Goal: Navigation & Orientation: Find specific page/section

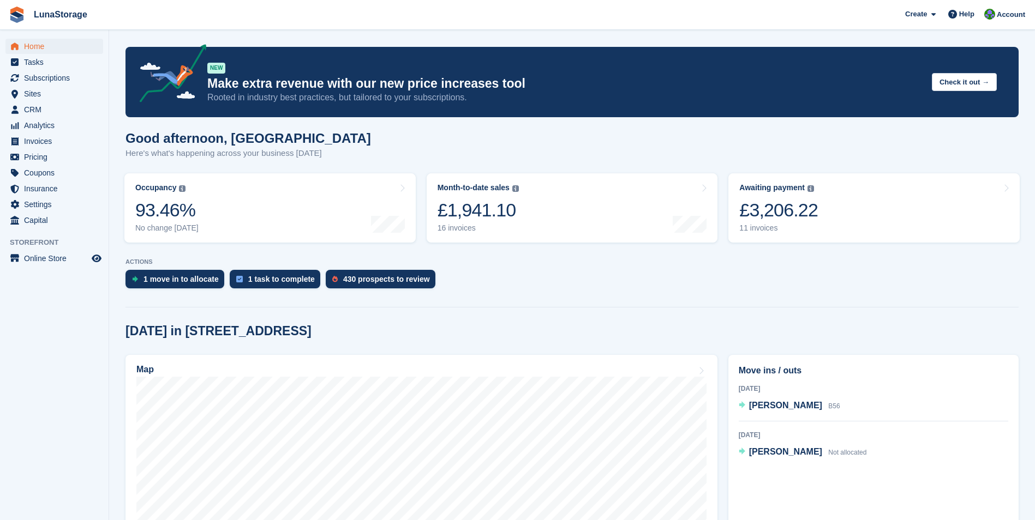
drag, startPoint x: 111, startPoint y: 127, endPoint x: 879, endPoint y: 458, distance: 836.0
click at [879, 458] on section "NEW Make extra revenue with our new price increases tool Rooted in industry bes…" at bounding box center [572, 433] width 926 height 867
click at [881, 458] on div "[DATE] [PERSON_NAME] Not allocated" at bounding box center [874, 444] width 270 height 31
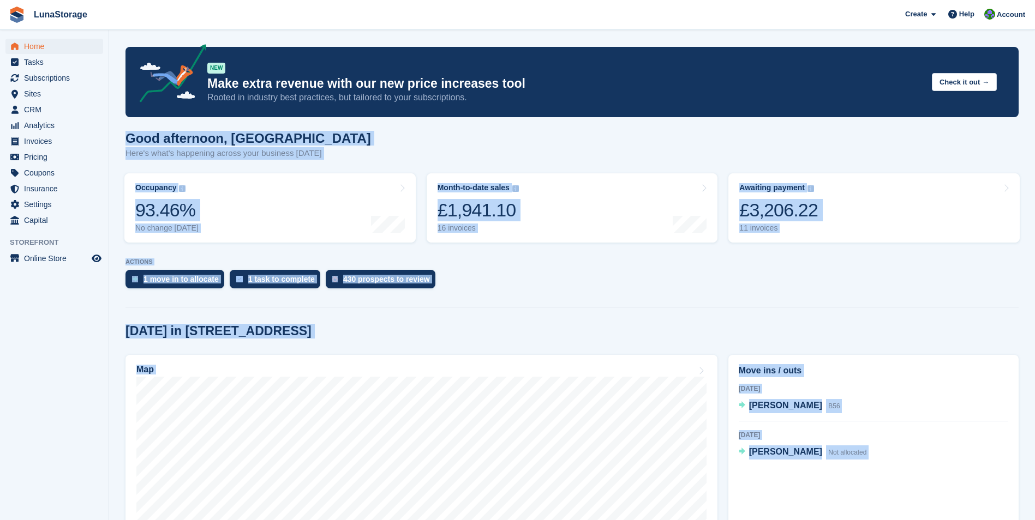
drag, startPoint x: 881, startPoint y: 458, endPoint x: 119, endPoint y: 140, distance: 824.7
click at [119, 140] on section "NEW Make extra revenue with our new price increases tool Rooted in industry bes…" at bounding box center [572, 433] width 926 height 867
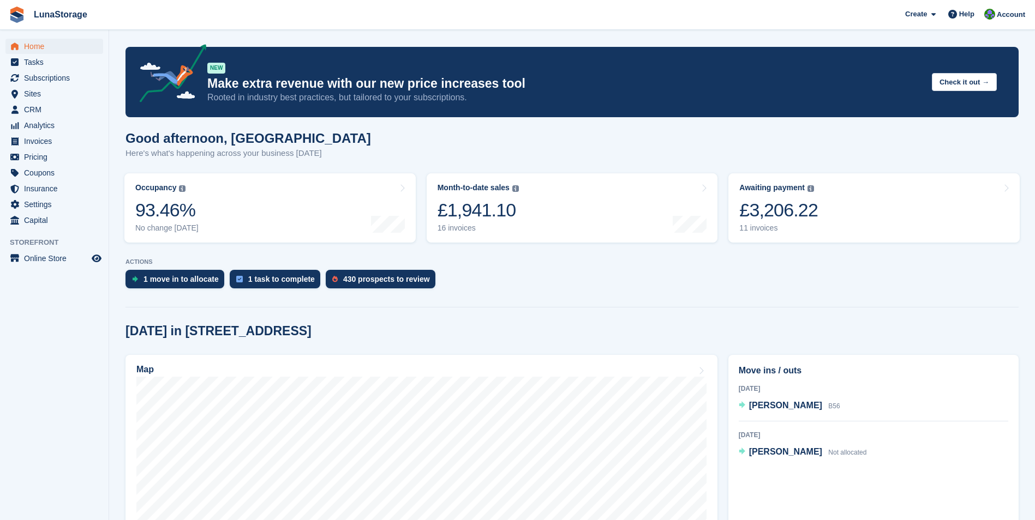
drag, startPoint x: 122, startPoint y: 129, endPoint x: 877, endPoint y: 453, distance: 821.5
click at [877, 453] on section "NEW Make extra revenue with our new price increases tool Rooted in industry bes…" at bounding box center [572, 433] width 926 height 867
click at [877, 453] on div "[DATE] [PERSON_NAME] Not allocated" at bounding box center [874, 444] width 270 height 31
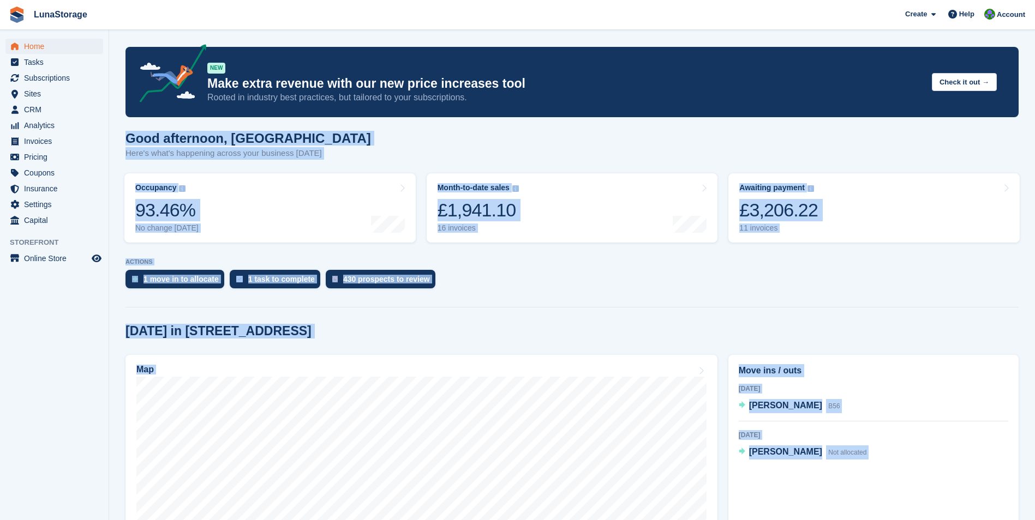
drag, startPoint x: 877, startPoint y: 453, endPoint x: 127, endPoint y: 137, distance: 814.5
click at [127, 137] on section "NEW Make extra revenue with our new price increases tool Rooted in industry bes…" at bounding box center [572, 433] width 926 height 867
drag, startPoint x: 127, startPoint y: 137, endPoint x: 121, endPoint y: 136, distance: 5.6
click at [121, 136] on section "NEW Make extra revenue with our new price increases tool Rooted in industry bes…" at bounding box center [572, 433] width 926 height 867
drag, startPoint x: 121, startPoint y: 136, endPoint x: 876, endPoint y: 448, distance: 816.7
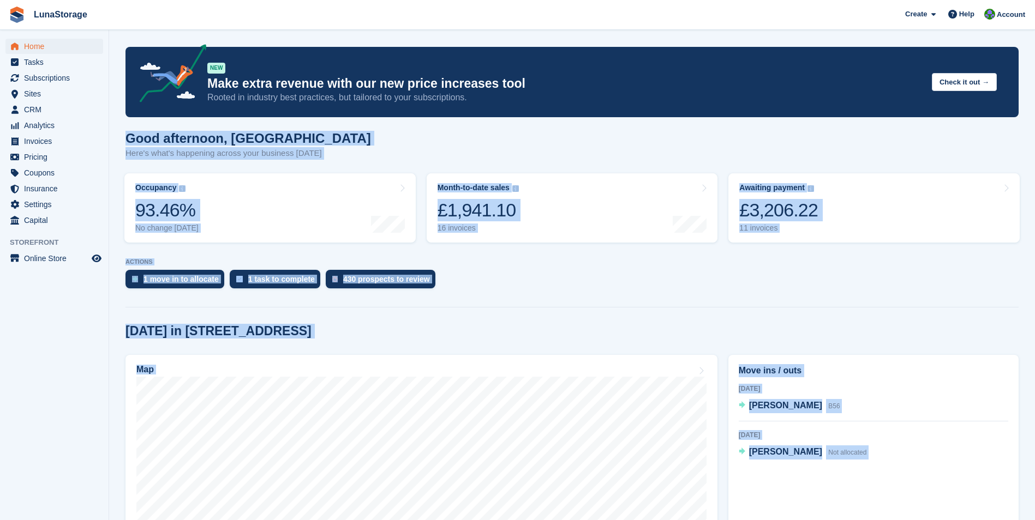
click at [876, 448] on section "NEW Make extra revenue with our new price increases tool Rooted in industry bes…" at bounding box center [572, 433] width 926 height 867
drag, startPoint x: 876, startPoint y: 448, endPoint x: 881, endPoint y: 456, distance: 9.4
click at [881, 456] on div "[DATE] [PERSON_NAME] Not allocated" at bounding box center [874, 444] width 270 height 31
